Goal: Task Accomplishment & Management: Manage account settings

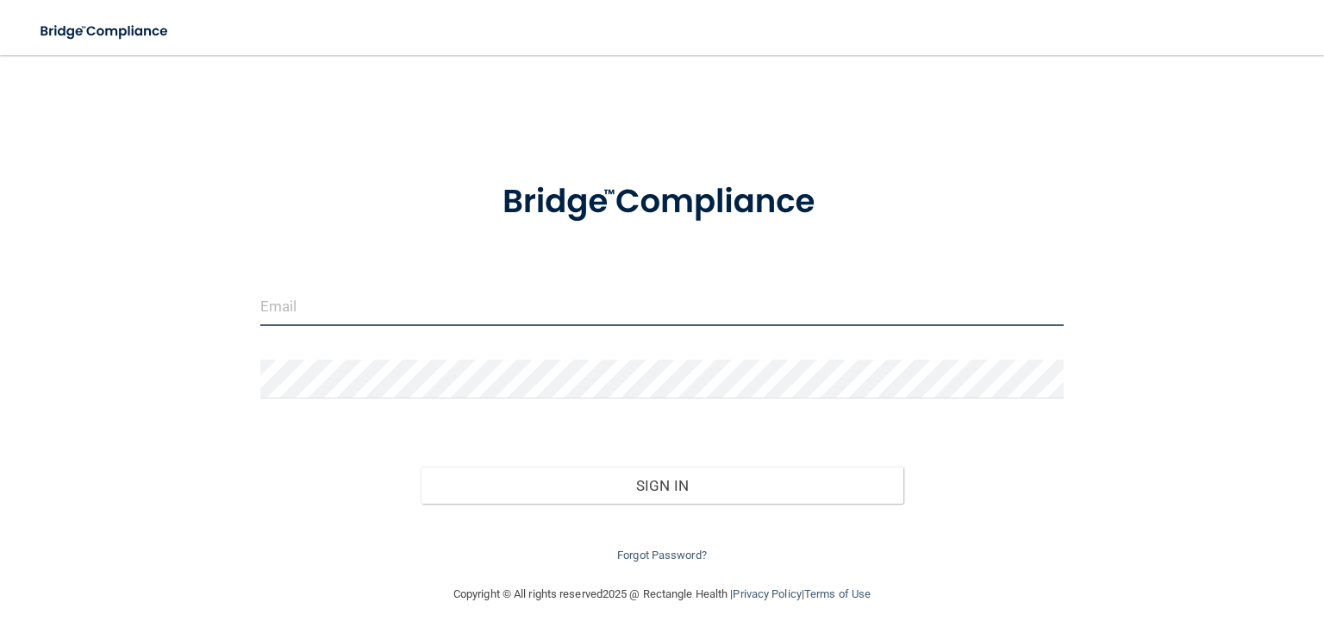
click at [300, 304] on input "email" at bounding box center [661, 306] width 803 height 39
type input "[EMAIL_ADDRESS][DOMAIN_NAME]"
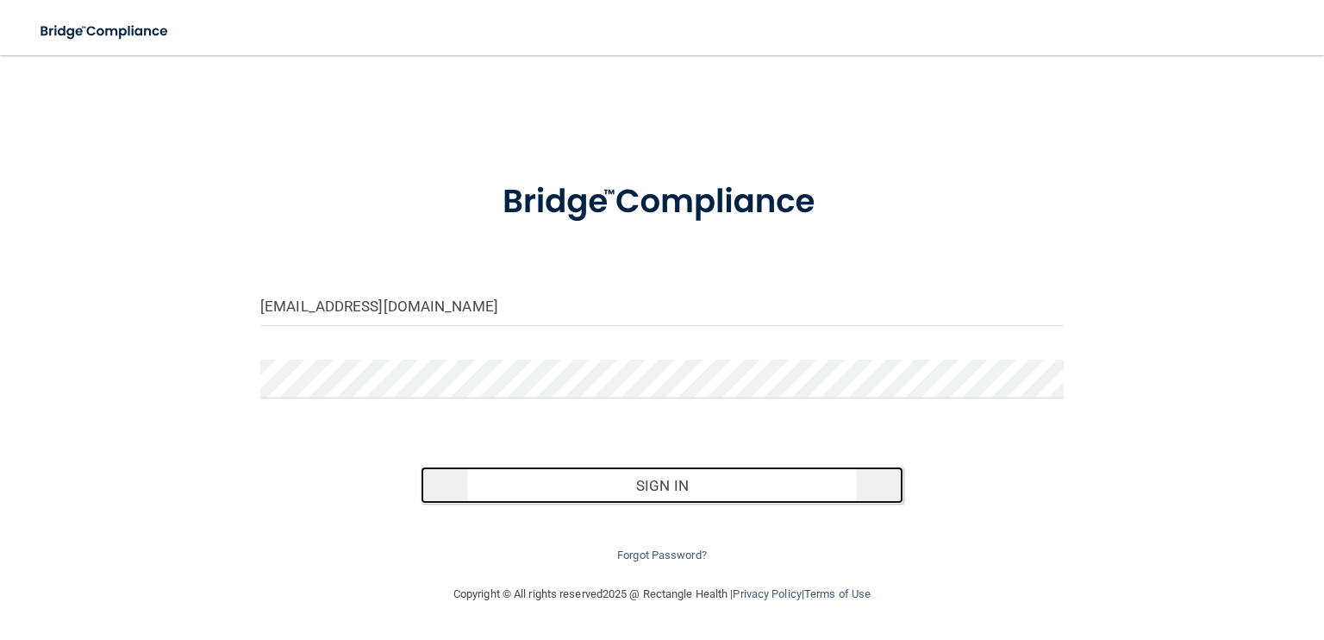
click at [672, 485] on button "Sign In" at bounding box center [662, 485] width 482 height 38
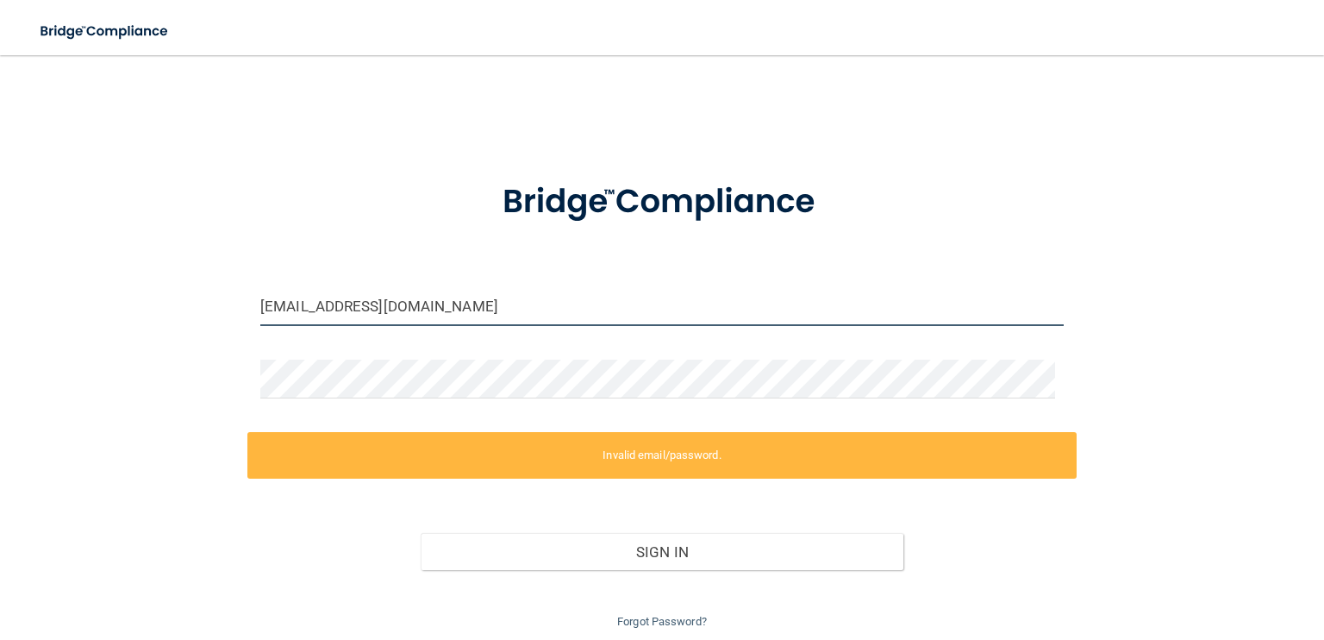
drag, startPoint x: 435, startPoint y: 307, endPoint x: 236, endPoint y: 295, distance: 199.5
click at [236, 295] on div "[EMAIL_ADDRESS][DOMAIN_NAME] Invalid email/password. You don't have permission …" at bounding box center [661, 351] width 1255 height 559
click at [293, 296] on input "[EMAIL_ADDRESS][DOMAIN_NAME]" at bounding box center [661, 306] width 803 height 39
click at [295, 304] on input "[EMAIL_ADDRESS][DOMAIN_NAME]" at bounding box center [661, 306] width 803 height 39
drag, startPoint x: 424, startPoint y: 304, endPoint x: 260, endPoint y: 299, distance: 163.8
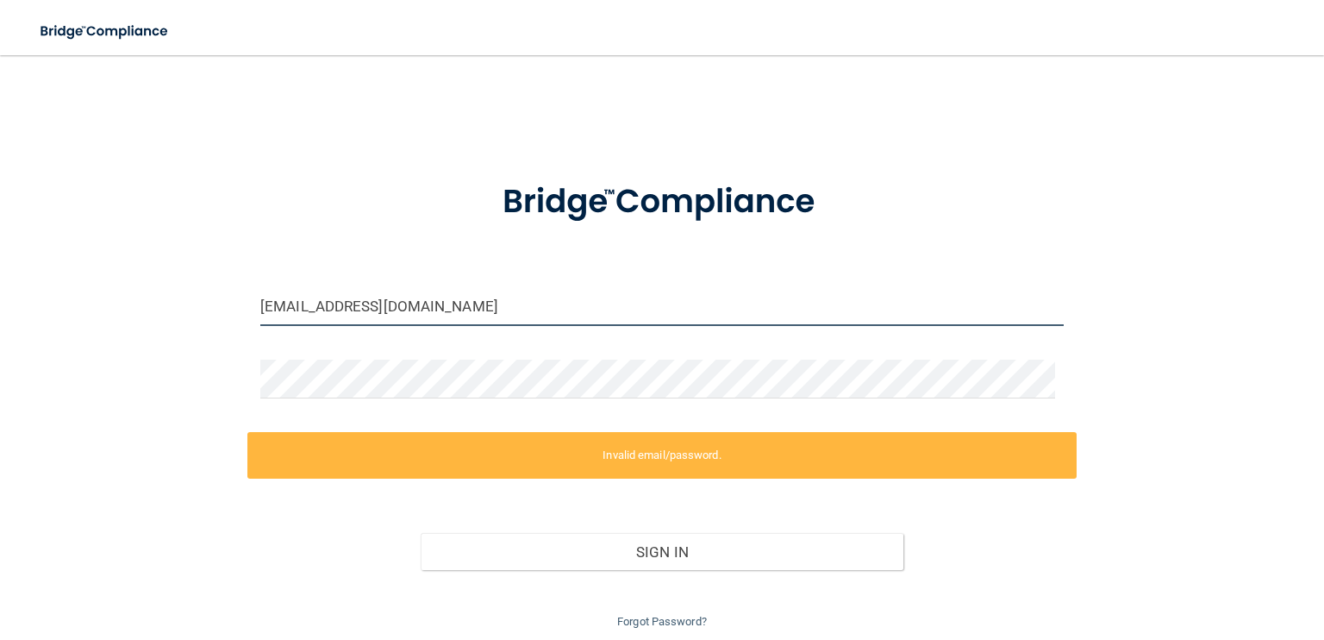
click at [260, 299] on input "[EMAIL_ADDRESS][DOMAIN_NAME]" at bounding box center [661, 306] width 803 height 39
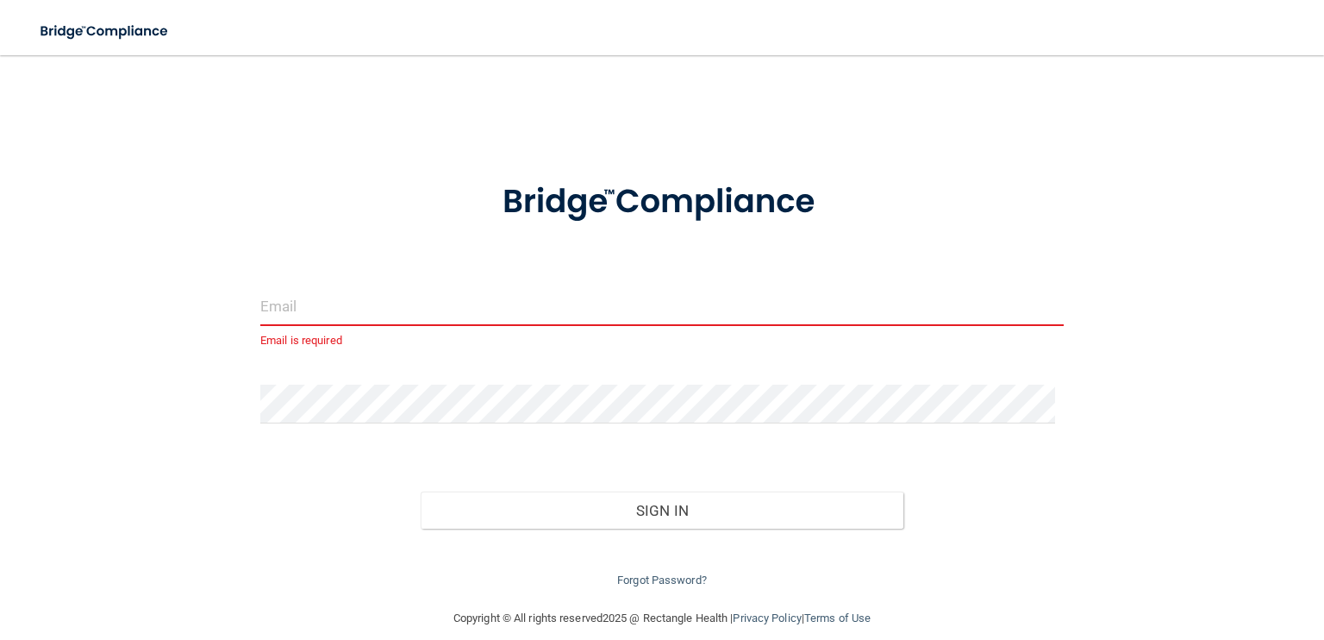
click at [316, 309] on input "email" at bounding box center [661, 306] width 803 height 39
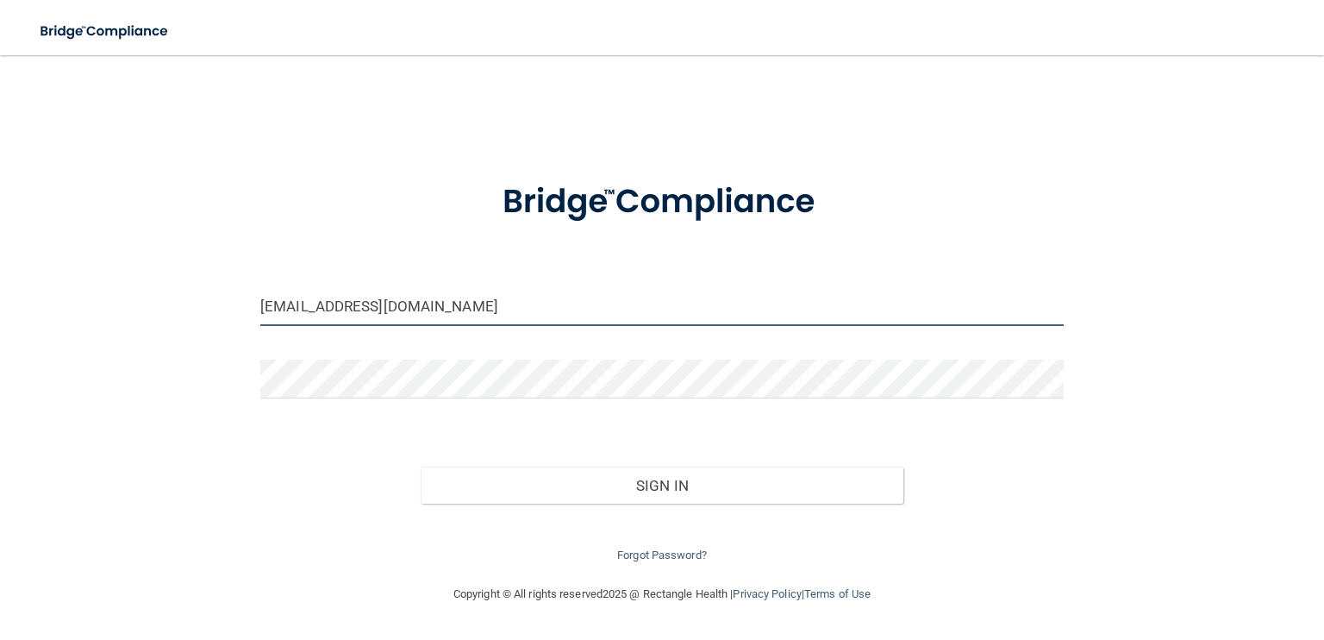
drag, startPoint x: 438, startPoint y: 309, endPoint x: 252, endPoint y: 292, distance: 186.9
click at [252, 292] on div "[EMAIL_ADDRESS][DOMAIN_NAME]" at bounding box center [661, 313] width 829 height 52
drag, startPoint x: 448, startPoint y: 309, endPoint x: 134, endPoint y: 294, distance: 314.1
click at [134, 294] on div "[EMAIL_ADDRESS][DOMAIN_NAME] Invalid email/password. You don't have permission …" at bounding box center [661, 319] width 1255 height 494
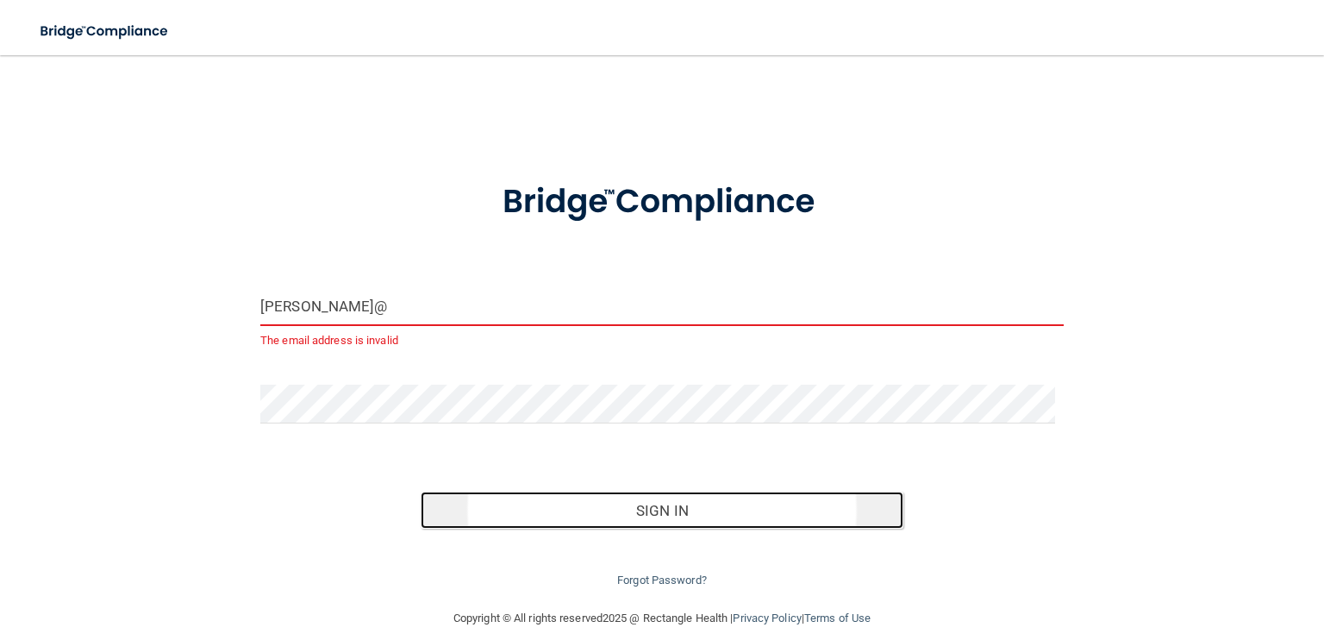
click at [669, 508] on button "Sign In" at bounding box center [662, 510] width 482 height 38
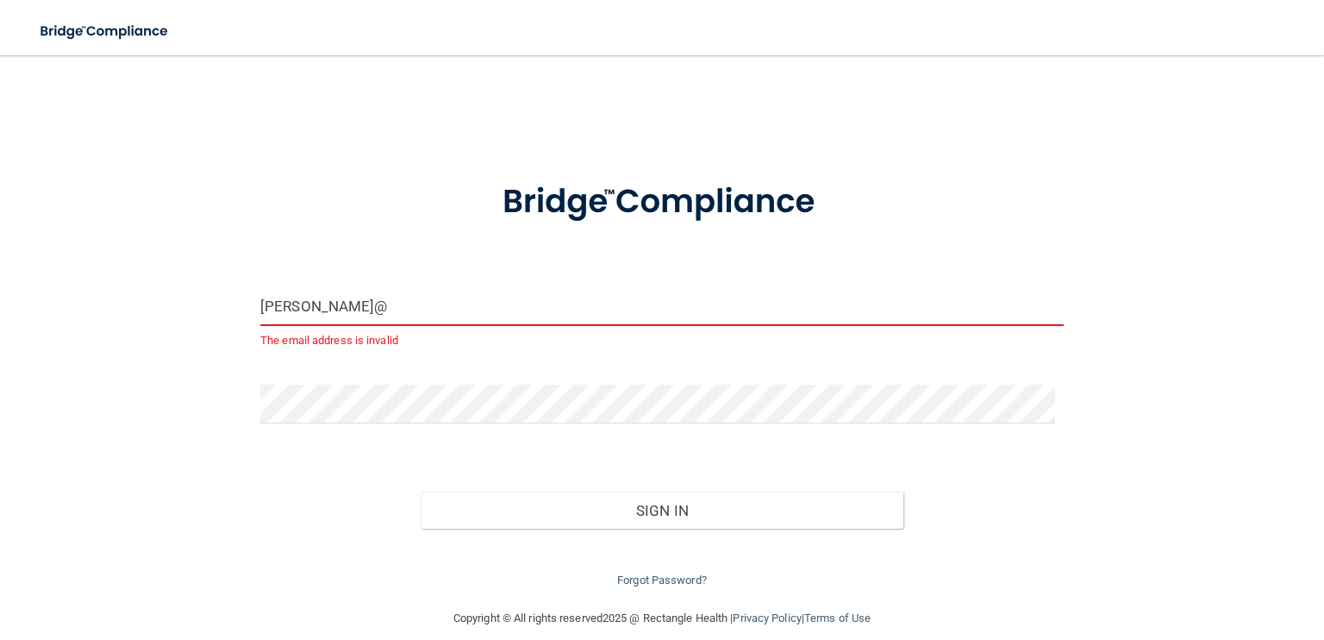
click at [357, 302] on input "[PERSON_NAME]@" at bounding box center [661, 306] width 803 height 39
click at [355, 315] on input "[PERSON_NAME]@" at bounding box center [661, 306] width 803 height 39
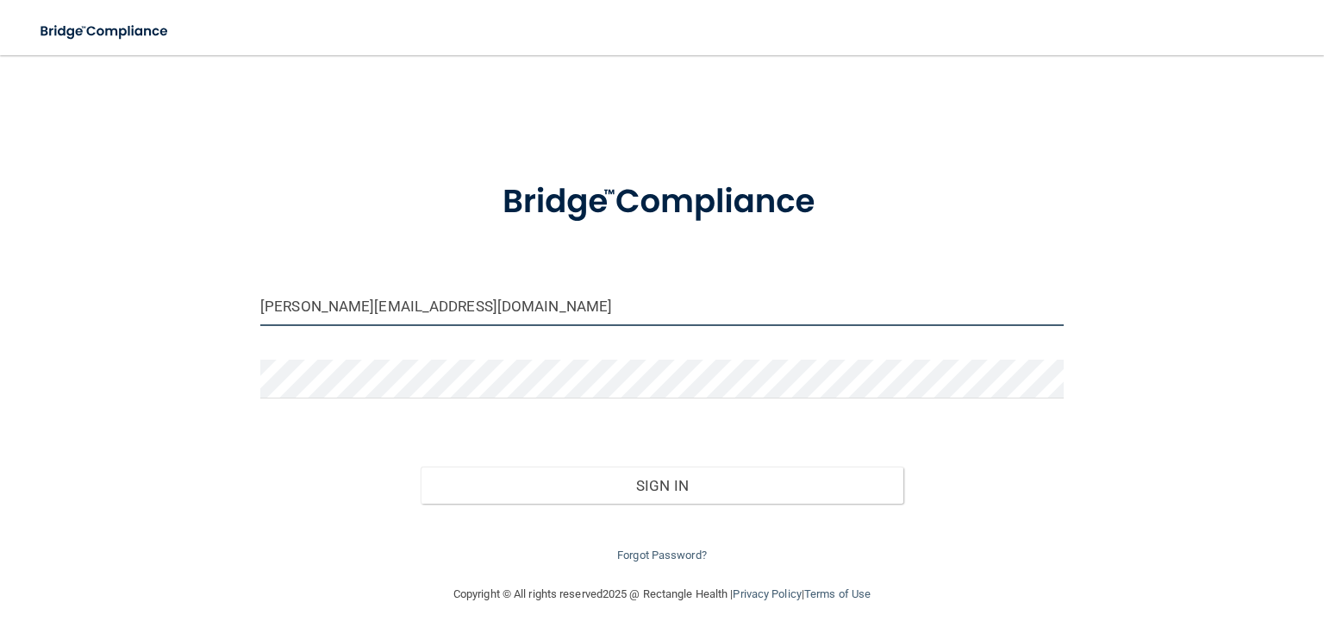
type input "[EMAIL_ADDRESS][DOMAIN_NAME]"
drag, startPoint x: 438, startPoint y: 313, endPoint x: 197, endPoint y: 304, distance: 241.5
click at [197, 304] on div "[EMAIL_ADDRESS][DOMAIN_NAME] Invalid email/password. You don't have permission …" at bounding box center [661, 319] width 1255 height 494
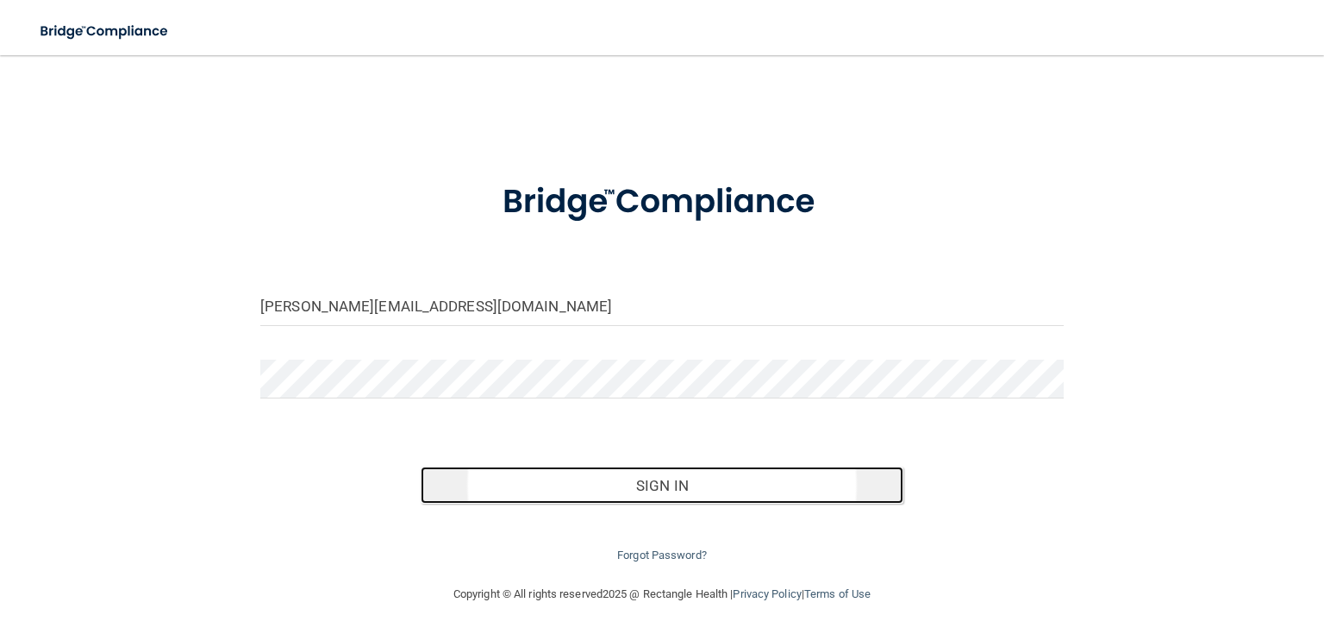
click at [630, 484] on button "Sign In" at bounding box center [662, 485] width 482 height 38
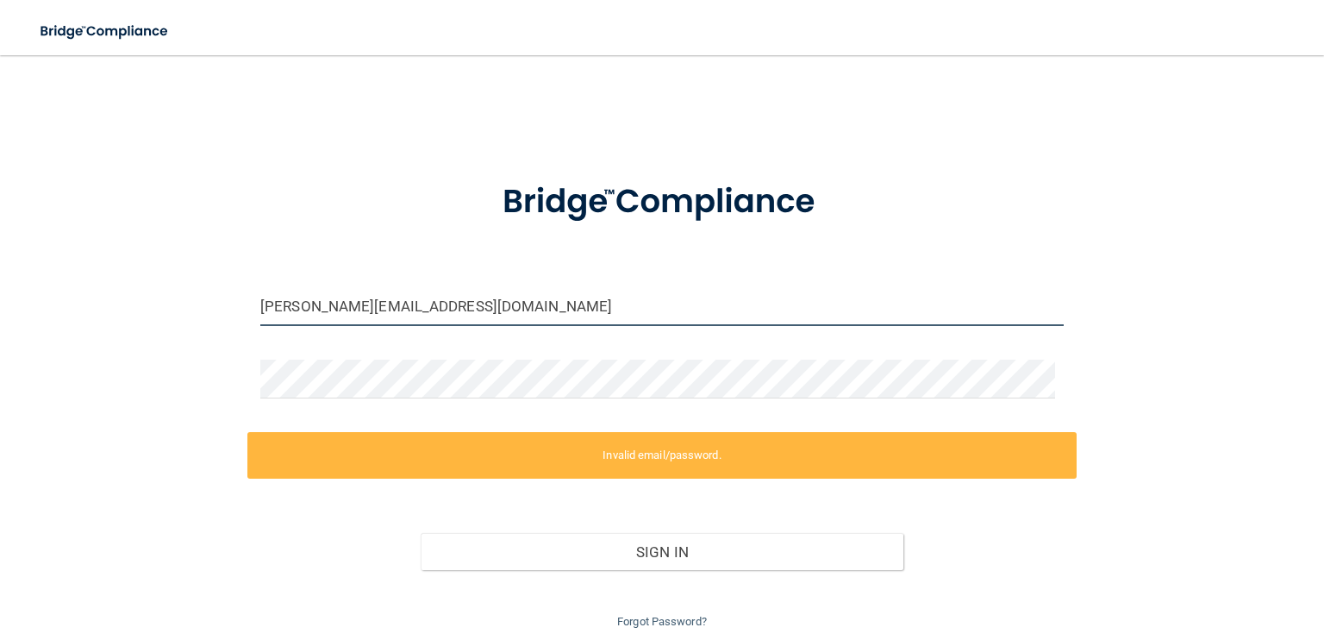
click at [438, 307] on input "[PERSON_NAME][EMAIL_ADDRESS][DOMAIN_NAME]" at bounding box center [661, 306] width 803 height 39
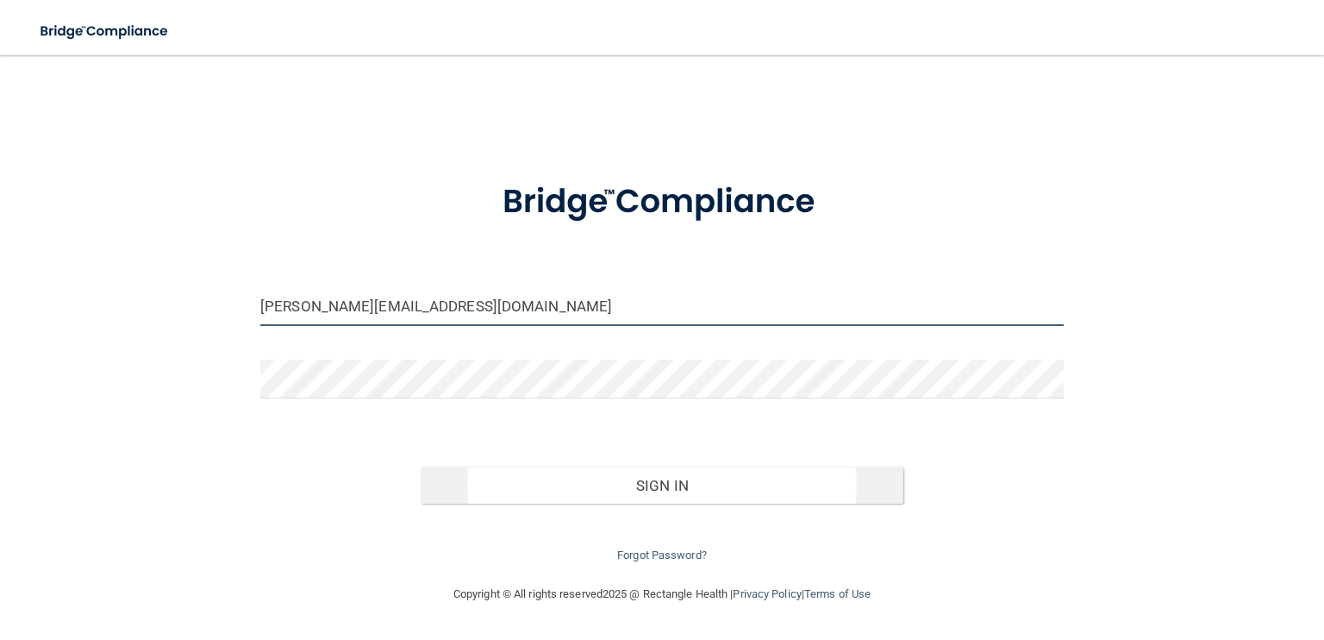
type input "[PERSON_NAME][EMAIL_ADDRESS][DOMAIN_NAME]"
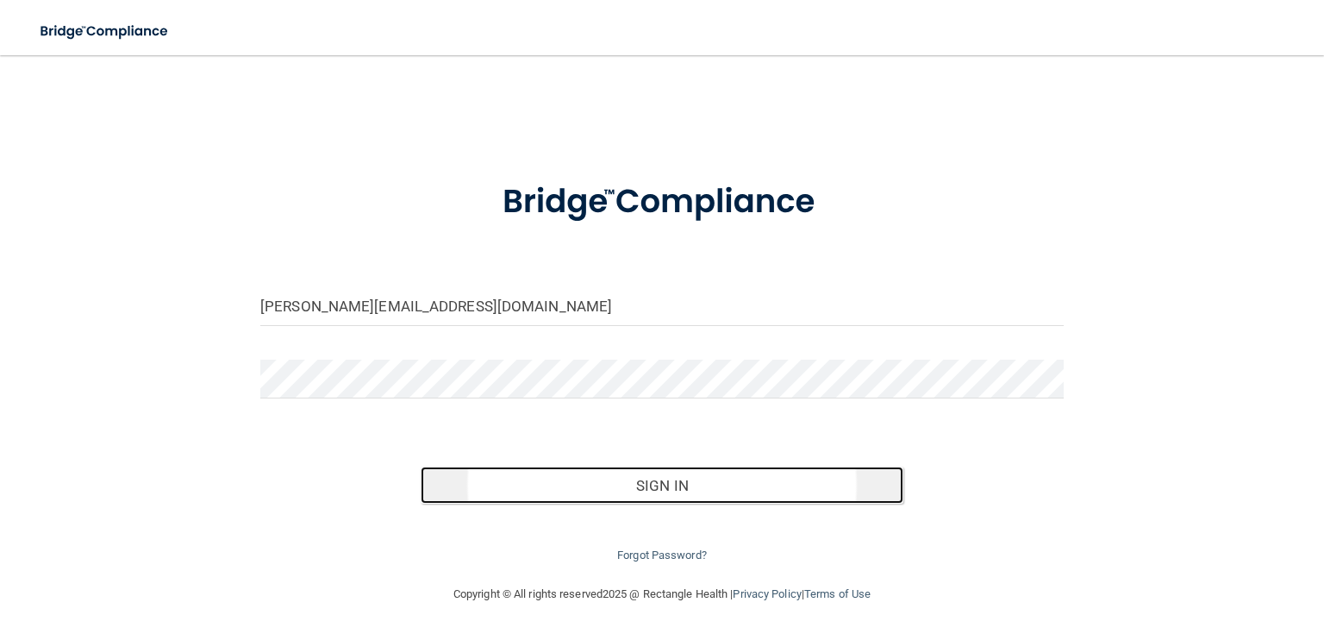
click at [665, 488] on button "Sign In" at bounding box center [662, 485] width 482 height 38
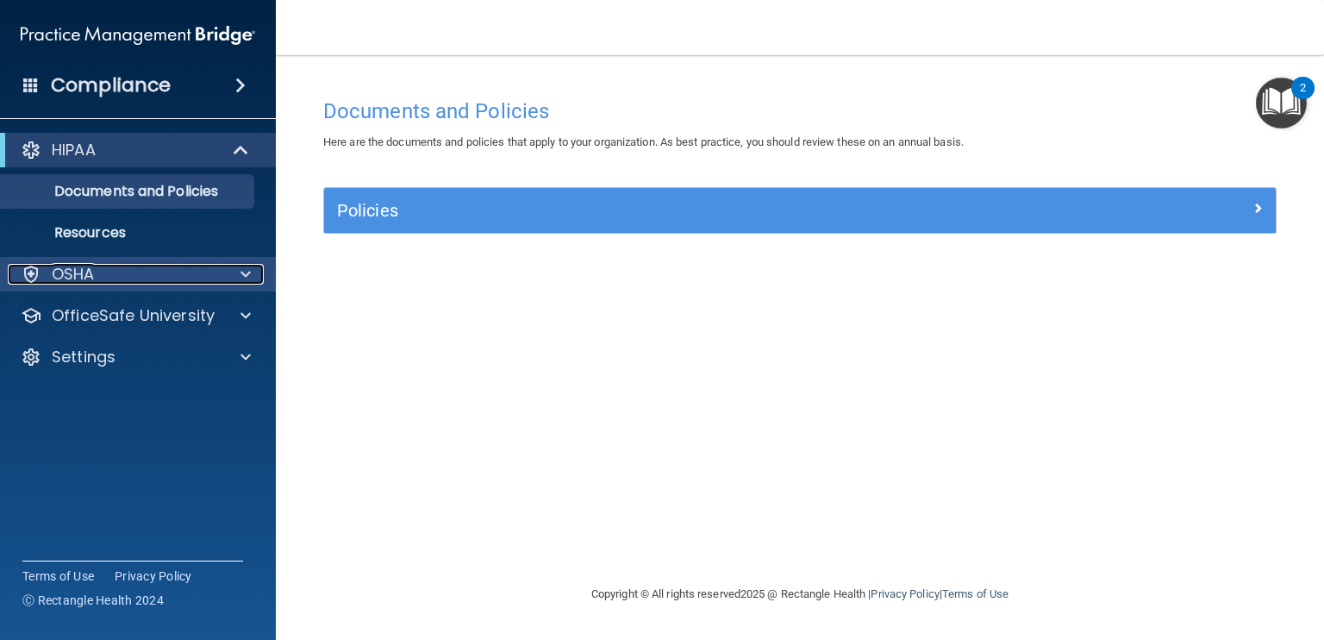
click at [152, 280] on div "OSHA" at bounding box center [115, 274] width 214 height 21
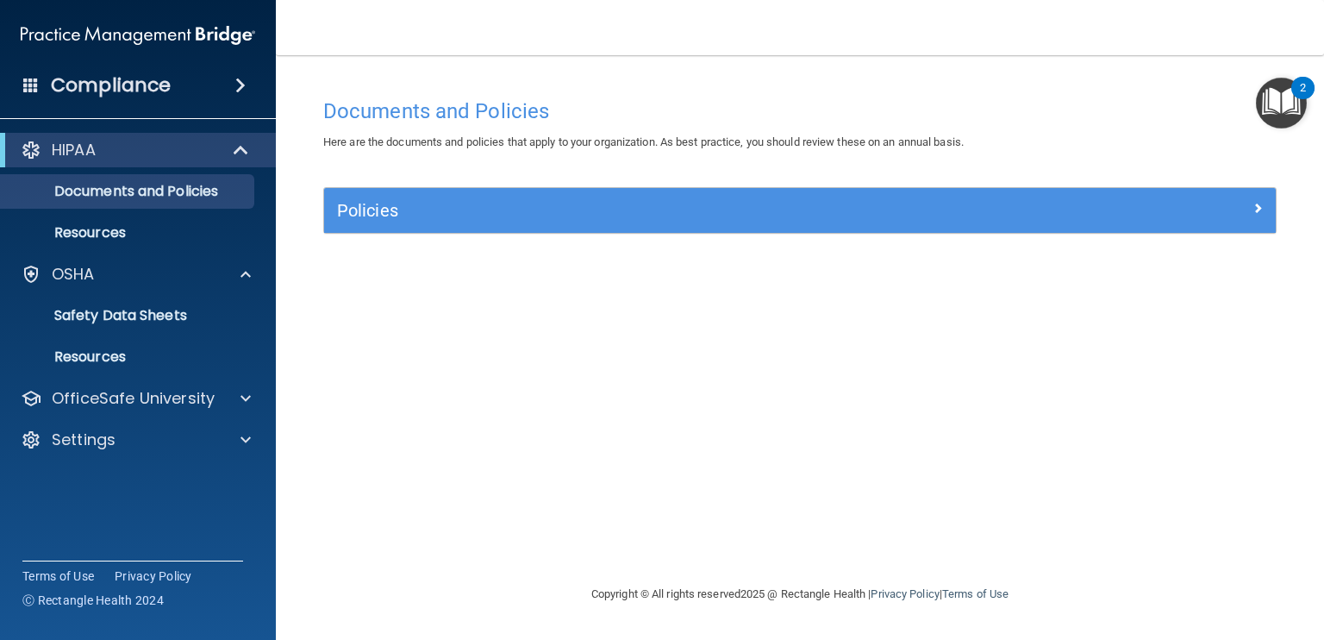
click at [546, 384] on div "Documents and Policies Here are the documents and policies that apply to your o…" at bounding box center [799, 337] width 979 height 494
click at [871, 229] on div "Policies" at bounding box center [800, 210] width 952 height 45
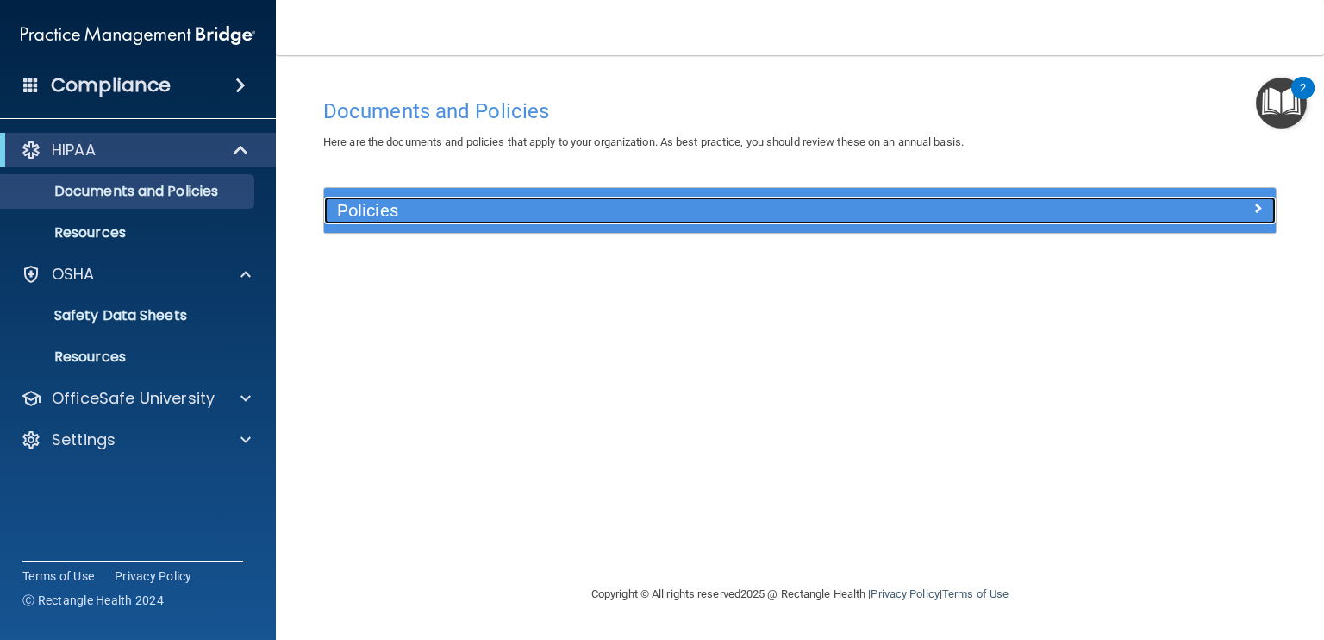
click at [1254, 211] on span at bounding box center [1257, 207] width 10 height 21
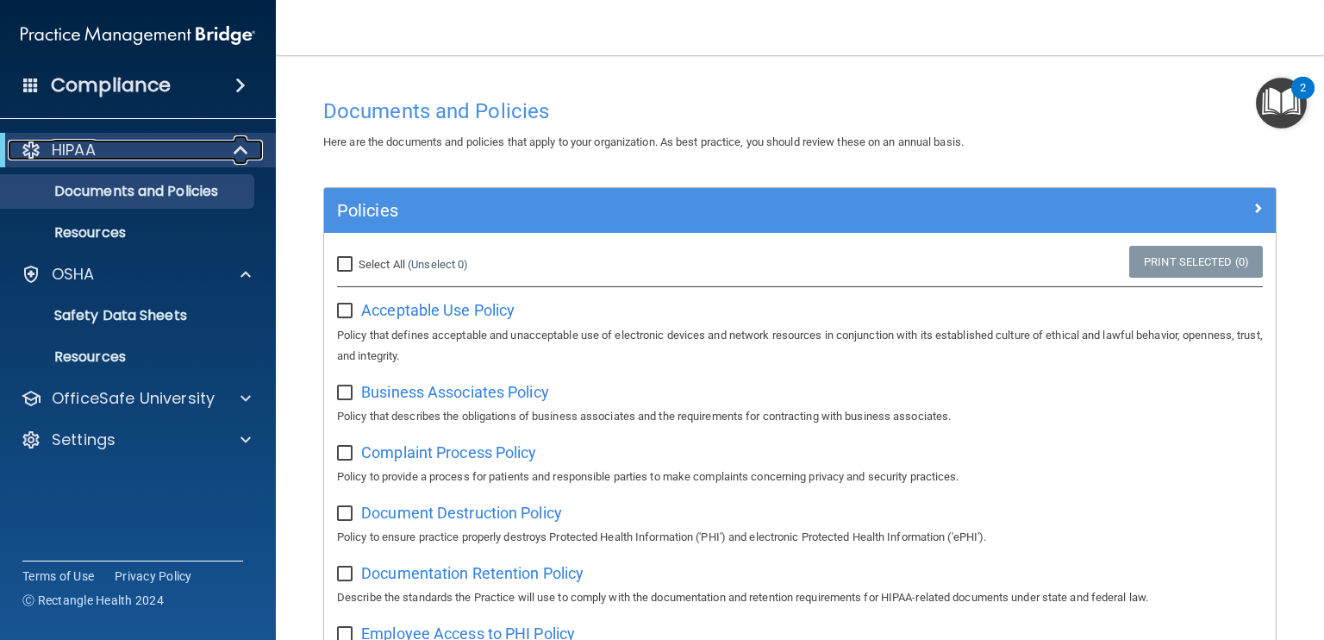
click at [230, 152] on div at bounding box center [242, 150] width 42 height 21
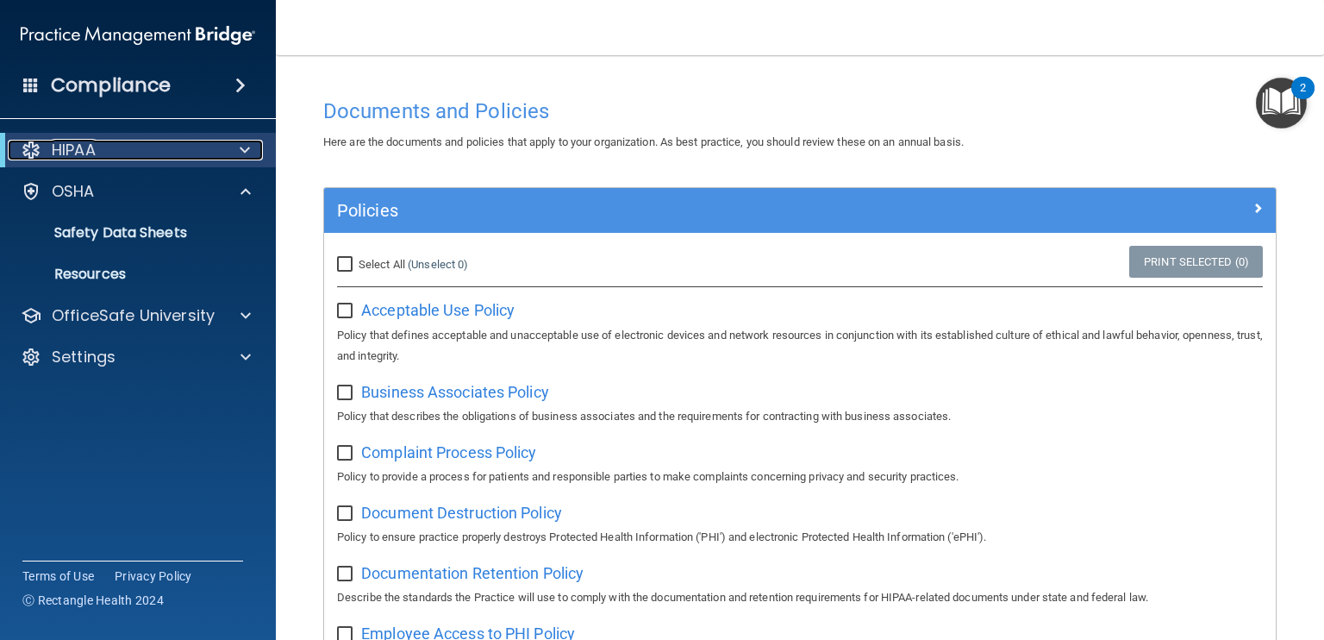
click at [230, 152] on div at bounding box center [242, 150] width 42 height 21
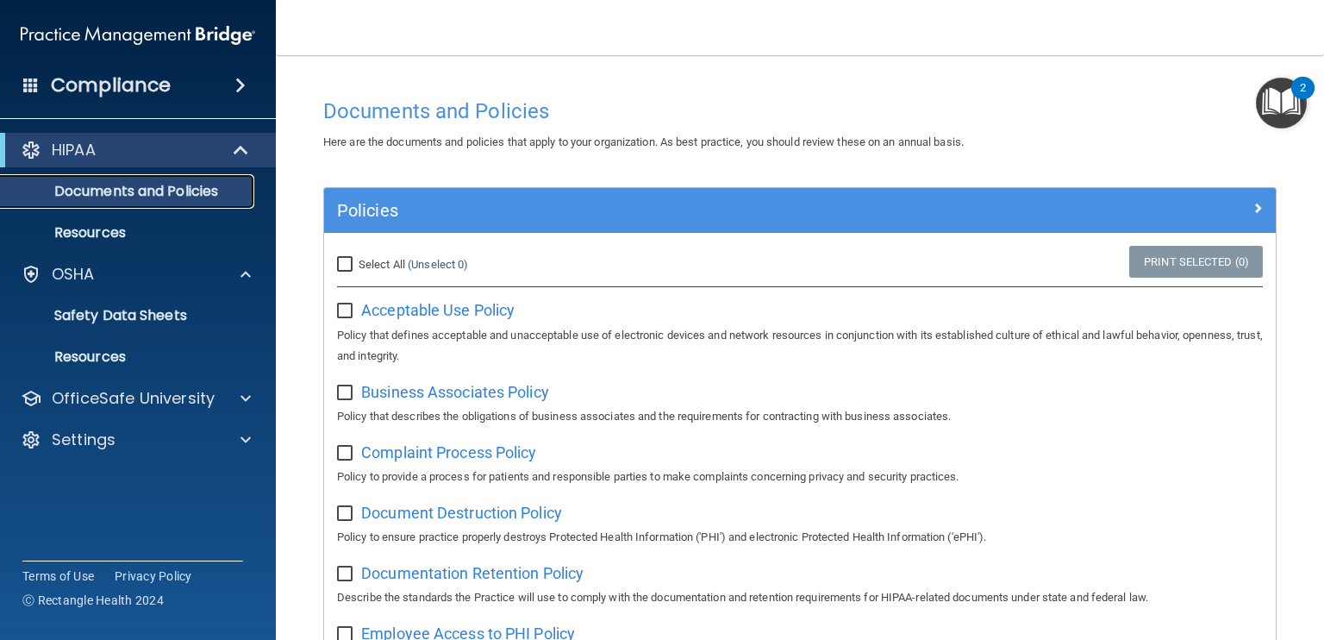
click at [189, 190] on p "Documents and Policies" at bounding box center [128, 191] width 235 height 17
click at [169, 197] on p "Documents and Policies" at bounding box center [128, 191] width 235 height 17
click at [138, 202] on link "Documents and Policies" at bounding box center [119, 191] width 272 height 34
click at [110, 244] on link "Resources" at bounding box center [119, 232] width 272 height 34
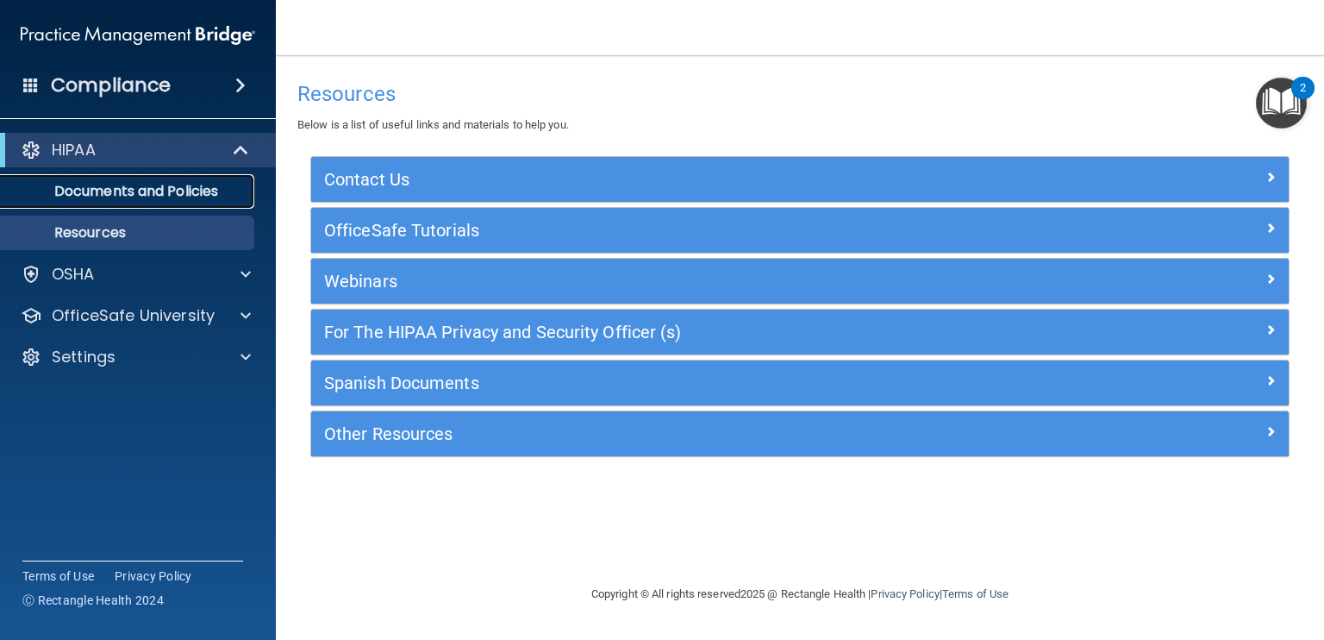
click at [146, 184] on p "Documents and Policies" at bounding box center [128, 191] width 235 height 17
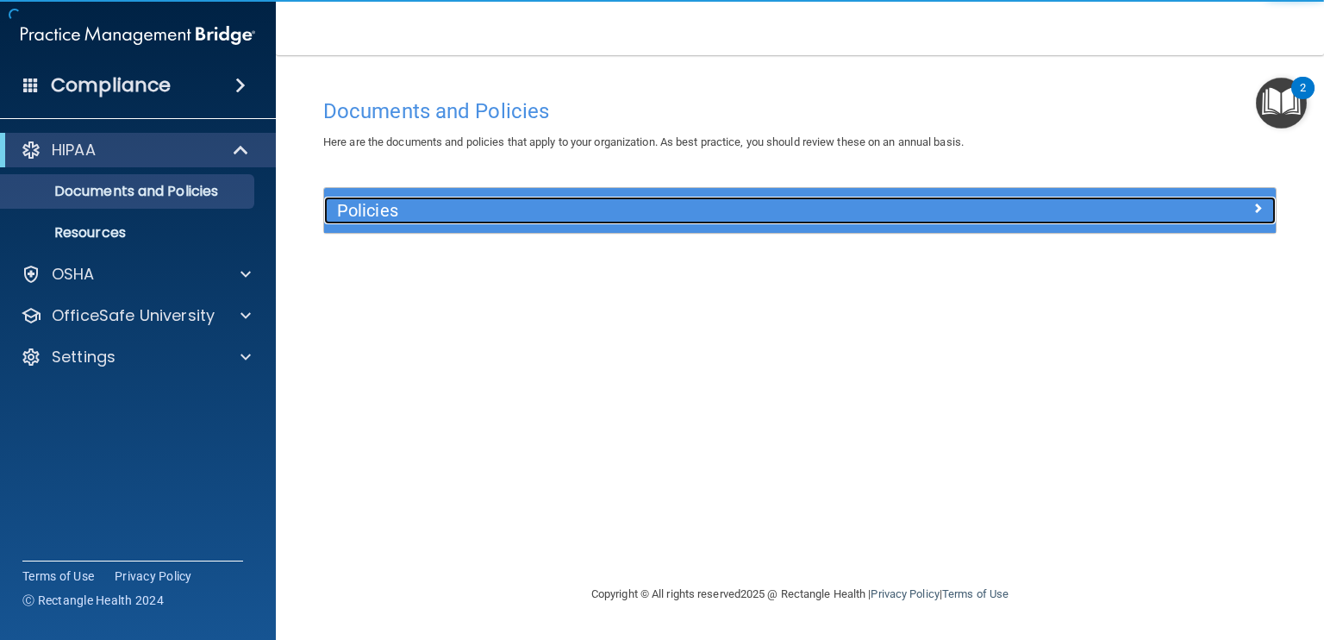
click at [423, 216] on h5 "Policies" at bounding box center [681, 210] width 688 height 19
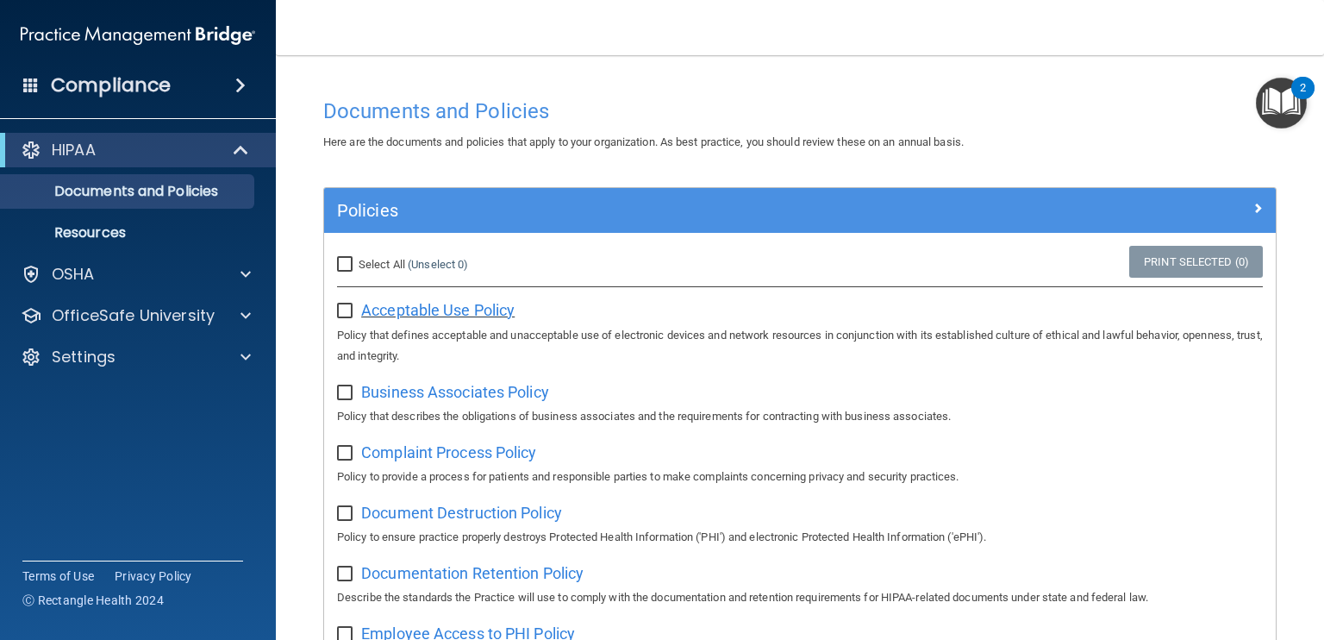
click at [429, 307] on span "Acceptable Use Policy" at bounding box center [437, 310] width 153 height 18
